Goal: Use online tool/utility: Utilize a website feature to perform a specific function

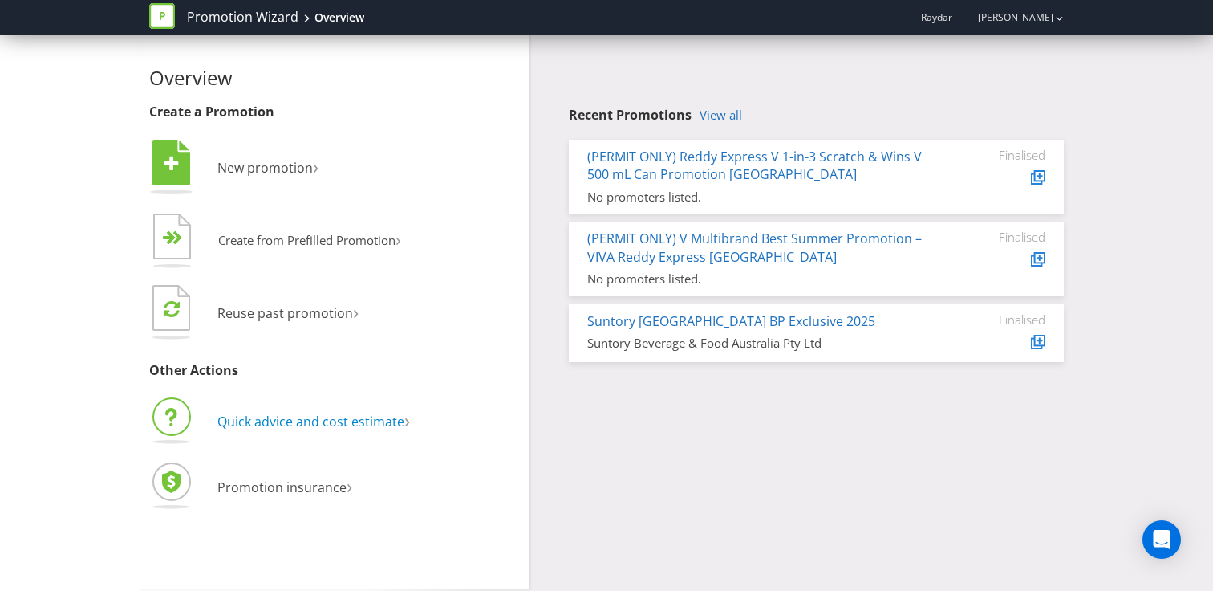
click at [295, 420] on span "Quick advice and cost estimate" at bounding box center [310, 422] width 187 height 18
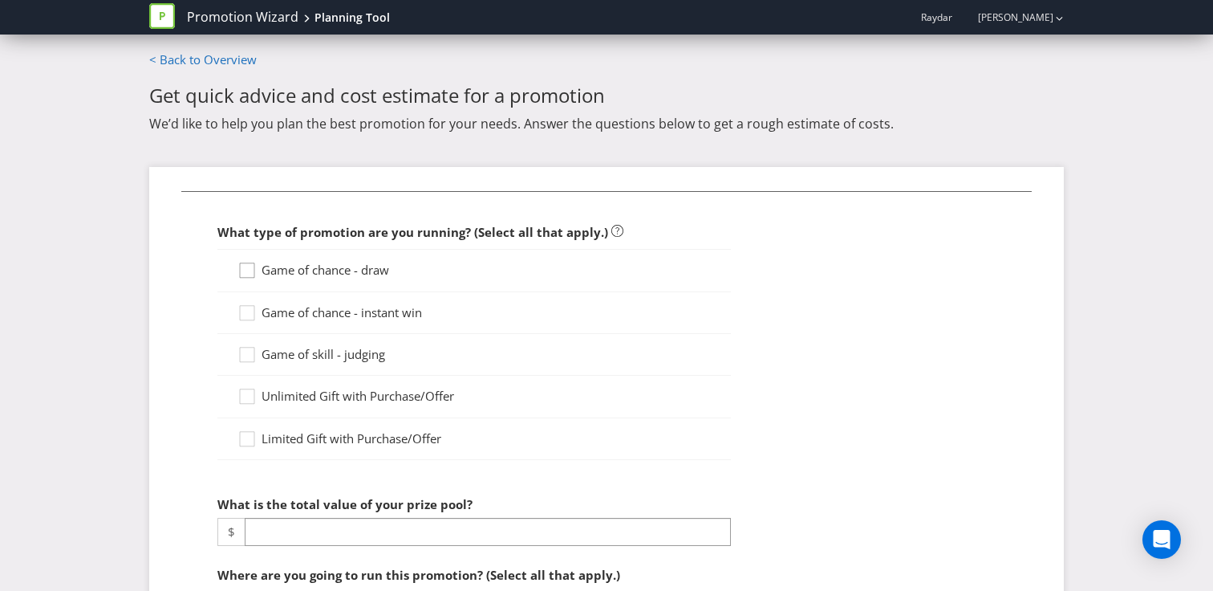
click at [246, 271] on icon at bounding box center [250, 274] width 24 height 24
click at [0, 0] on input "Game of chance - draw" at bounding box center [0, 0] width 0 height 0
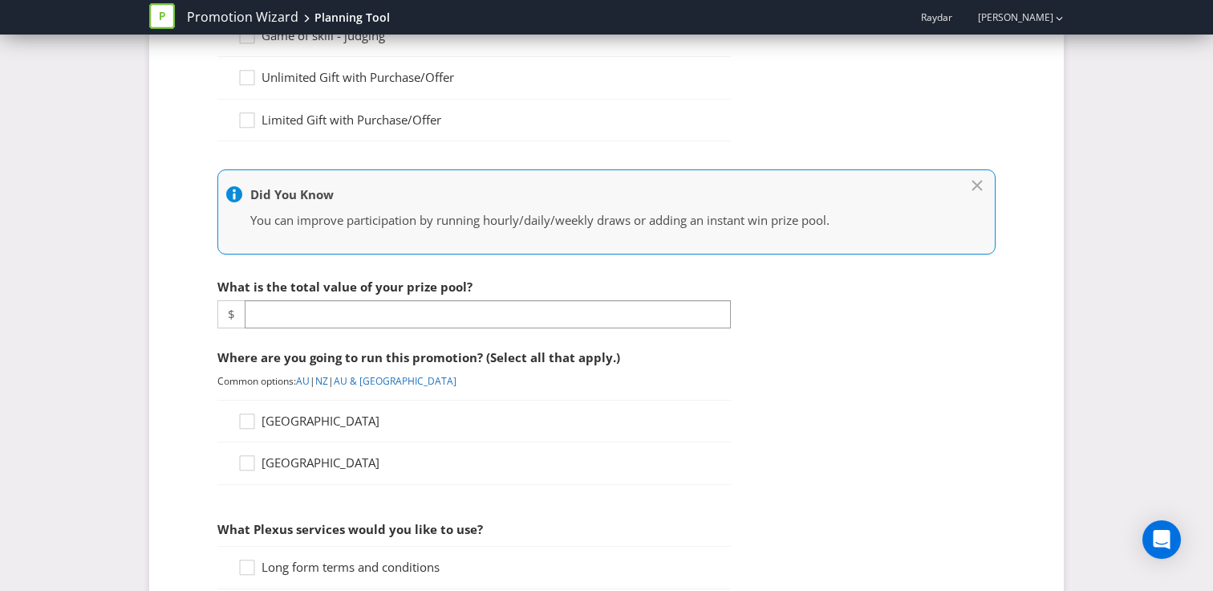
scroll to position [338, 0]
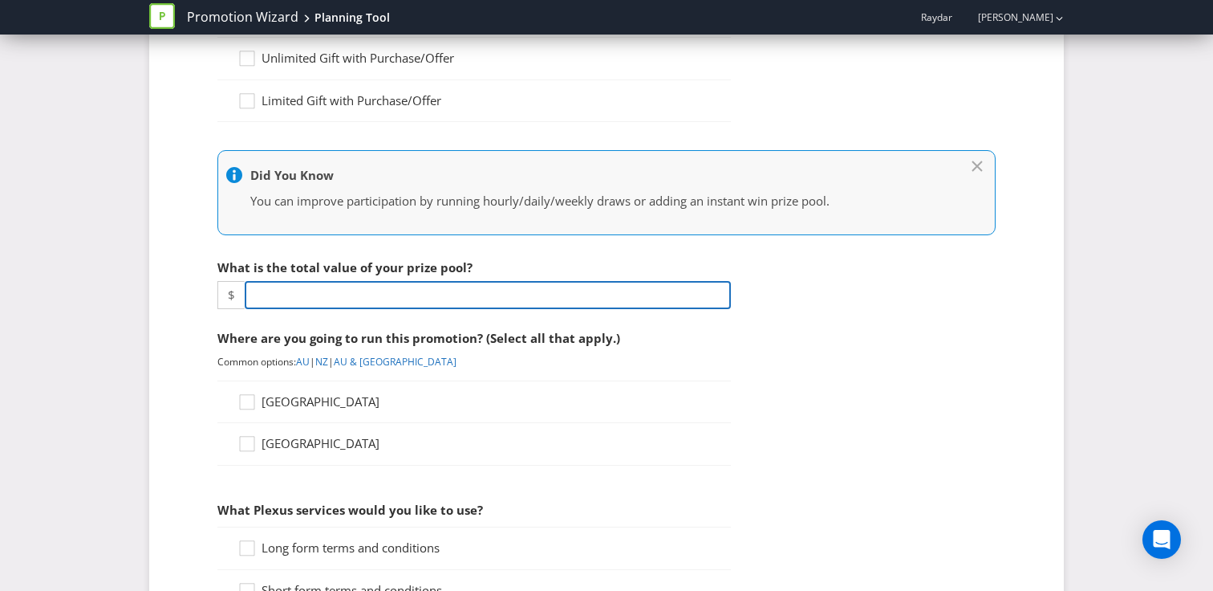
click at [295, 299] on input "number" at bounding box center [488, 295] width 486 height 28
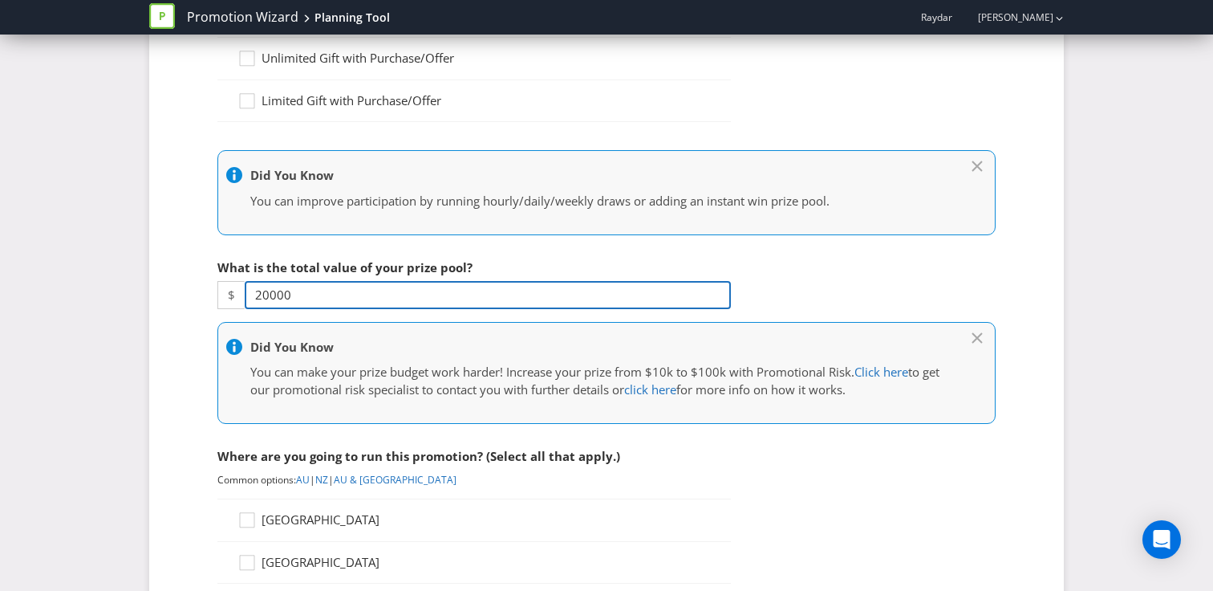
type input "20000"
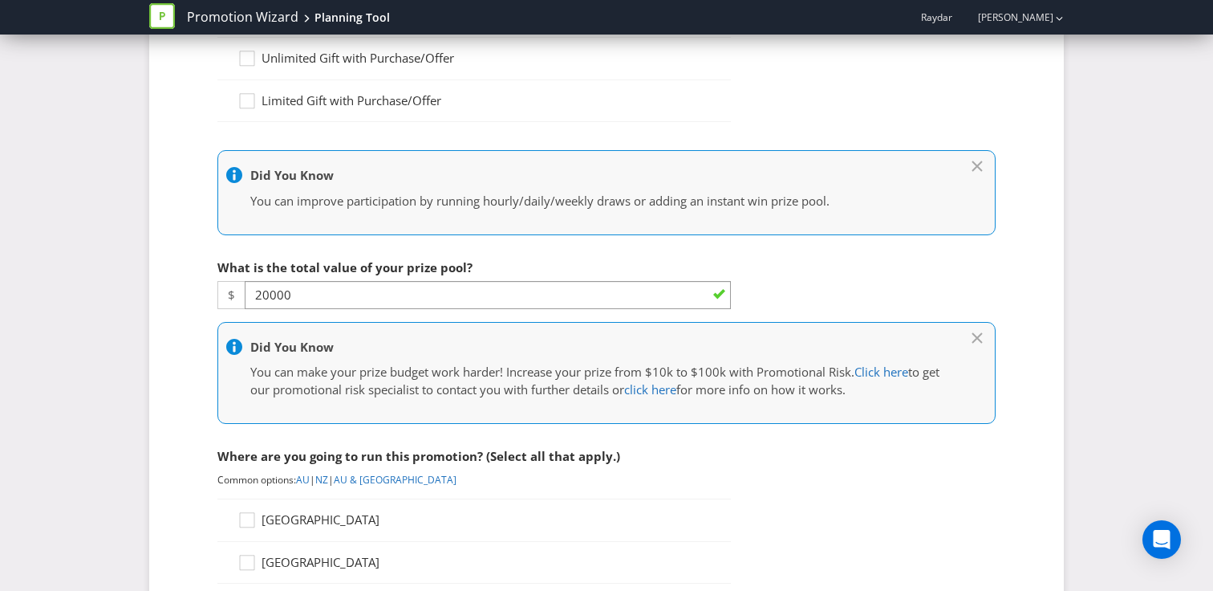
click at [190, 413] on fieldset "What type of promotion are you running? (Select all that apply.) Game of chance…" at bounding box center [606, 516] width 851 height 1326
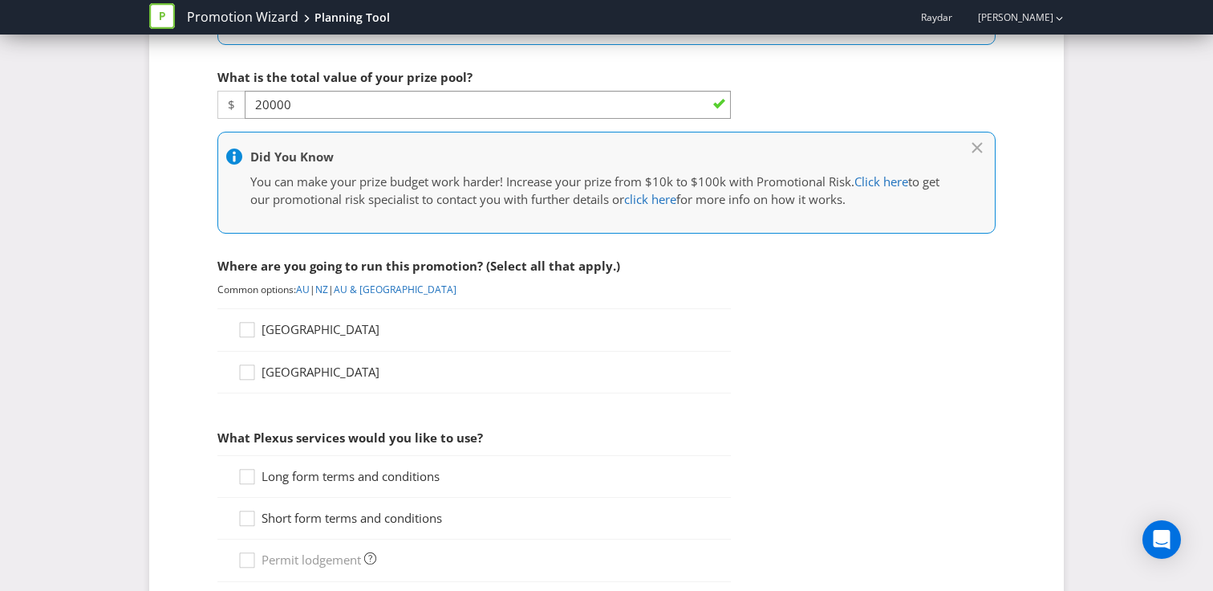
scroll to position [604, 0]
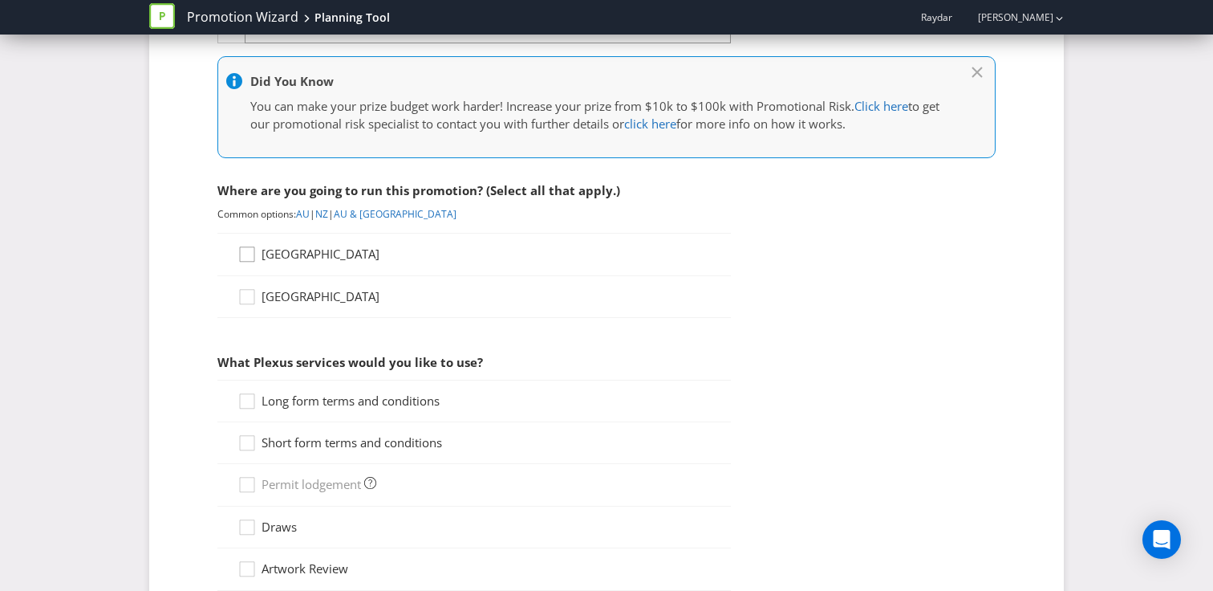
click at [246, 254] on icon at bounding box center [250, 258] width 24 height 24
click at [0, 0] on input "[GEOGRAPHIC_DATA]" at bounding box center [0, 0] width 0 height 0
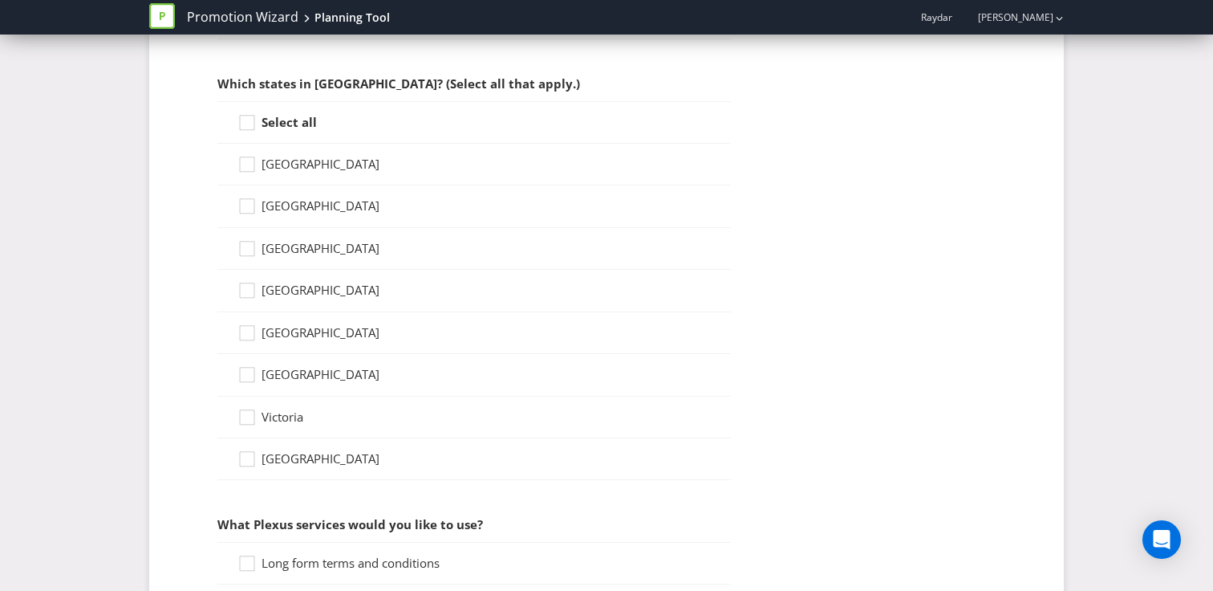
scroll to position [897, 0]
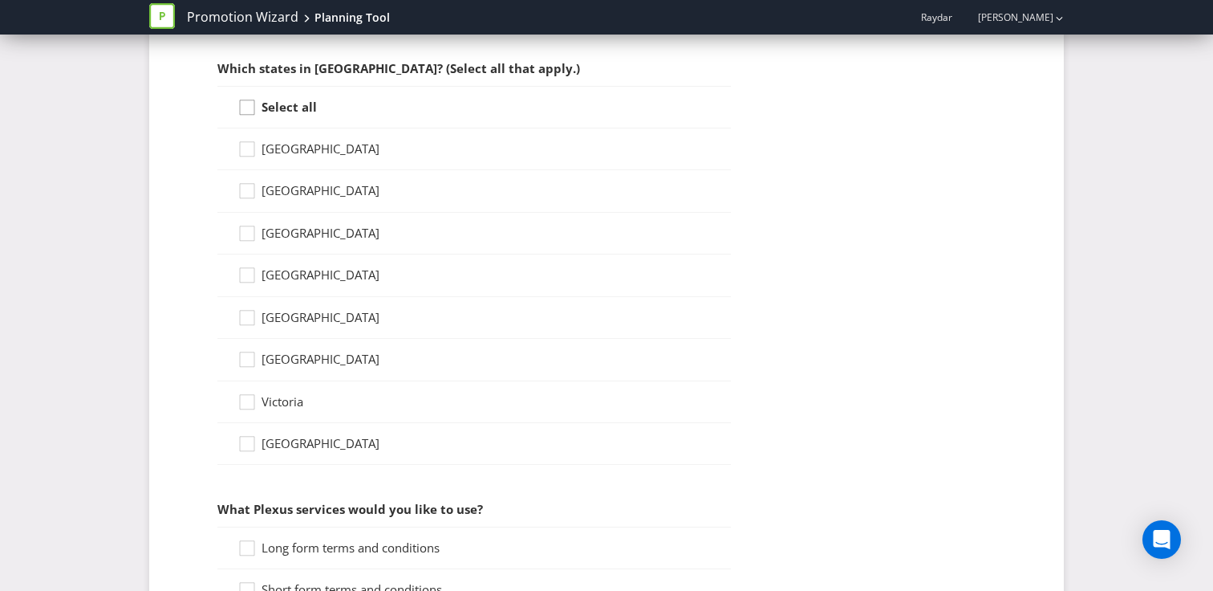
click at [243, 107] on icon at bounding box center [250, 111] width 24 height 24
click at [0, 0] on input "Select all" at bounding box center [0, 0] width 0 height 0
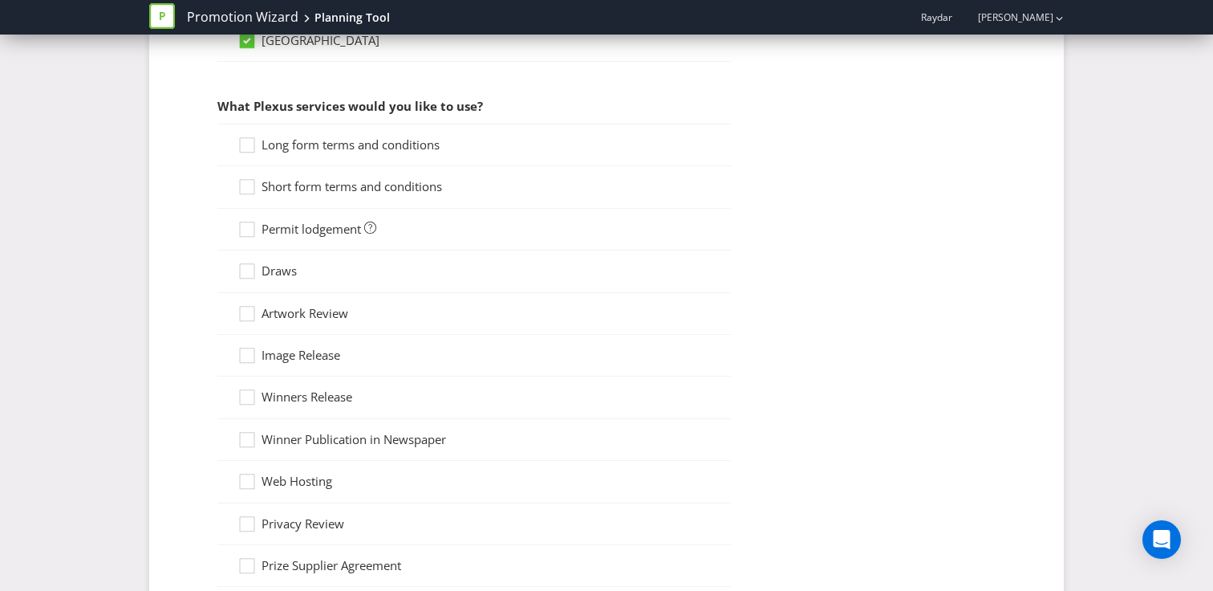
scroll to position [1307, 0]
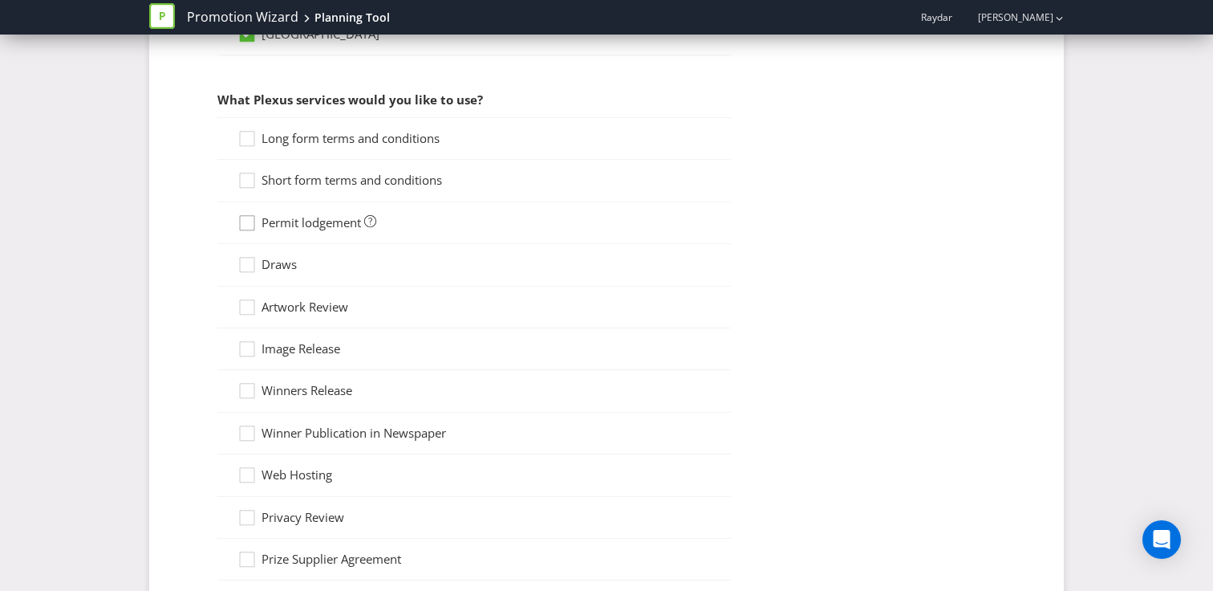
click at [246, 226] on icon at bounding box center [250, 226] width 24 height 24
click at [0, 0] on input "Permit lodgement" at bounding box center [0, 0] width 0 height 0
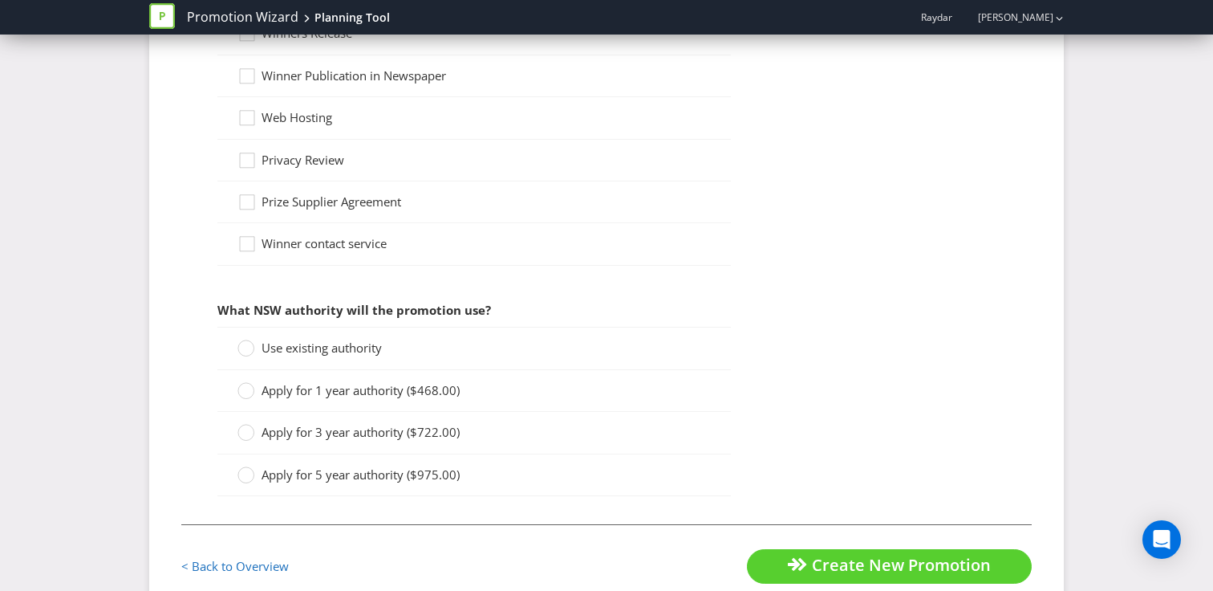
scroll to position [1704, 0]
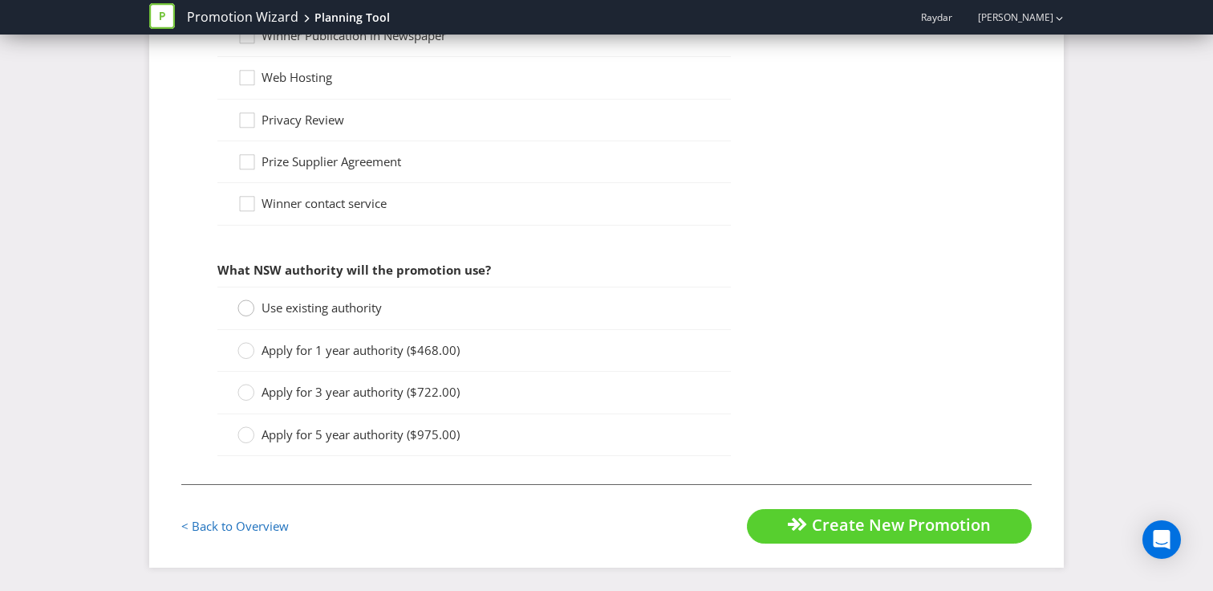
click at [250, 307] on circle at bounding box center [246, 308] width 16 height 16
click at [0, 0] on input "Use existing authority" at bounding box center [0, 0] width 0 height 0
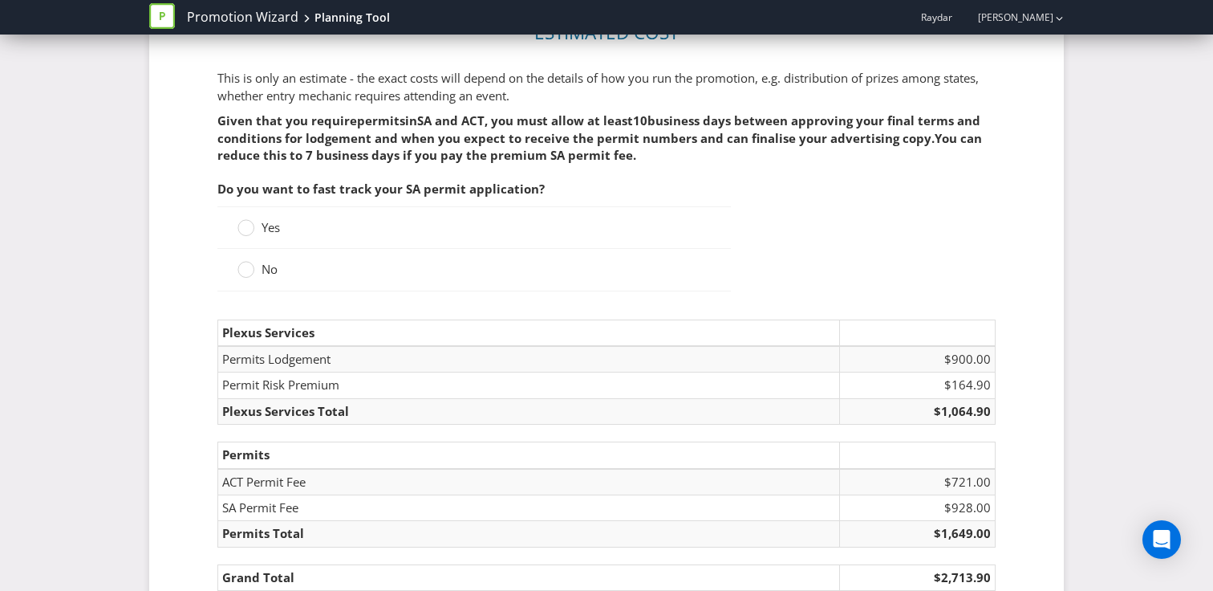
scroll to position [2181, 0]
click at [249, 226] on circle at bounding box center [246, 226] width 16 height 16
click at [0, 0] on input "Yes" at bounding box center [0, 0] width 0 height 0
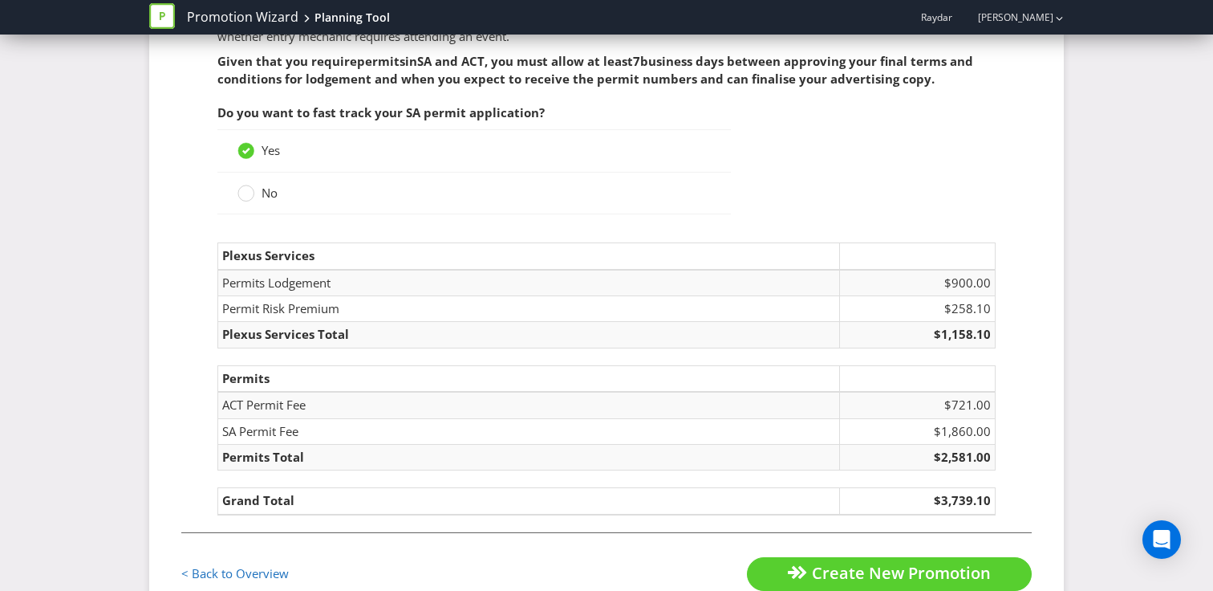
scroll to position [2287, 0]
